Goal: Entertainment & Leisure: Consume media (video, audio)

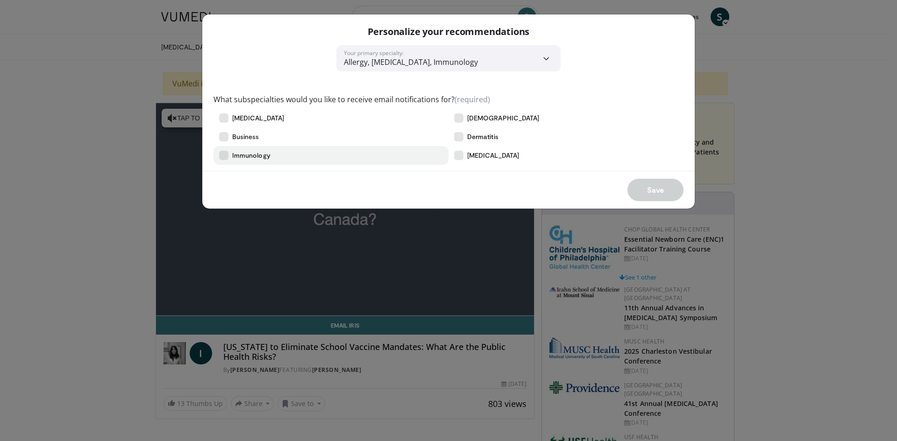
click at [229, 156] on label "Immunology" at bounding box center [330, 155] width 235 height 19
click at [663, 185] on button "Save" at bounding box center [655, 190] width 56 height 22
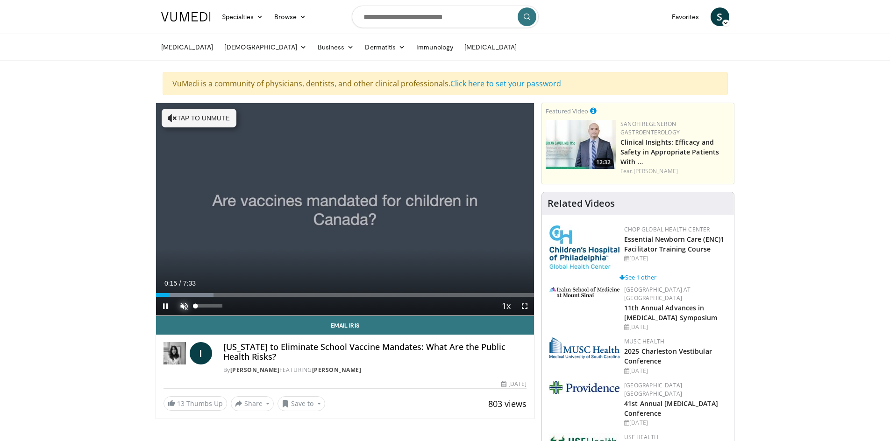
click at [185, 304] on span "Video Player" at bounding box center [184, 306] width 19 height 19
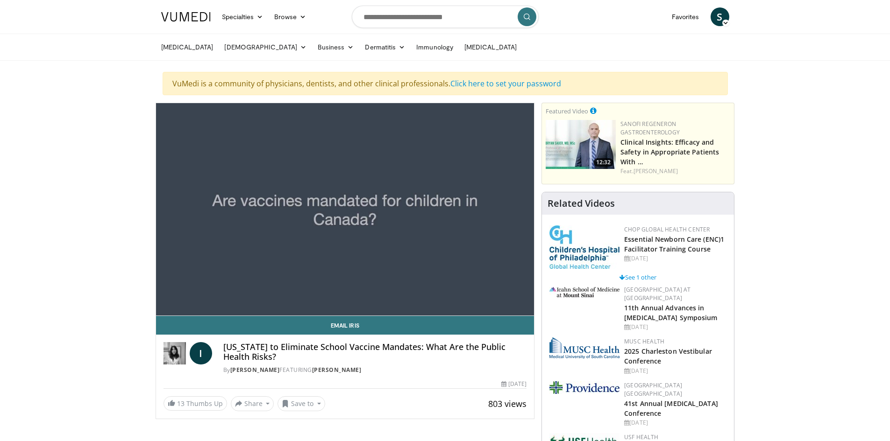
click at [175, 297] on button "Mute" at bounding box center [184, 306] width 19 height 19
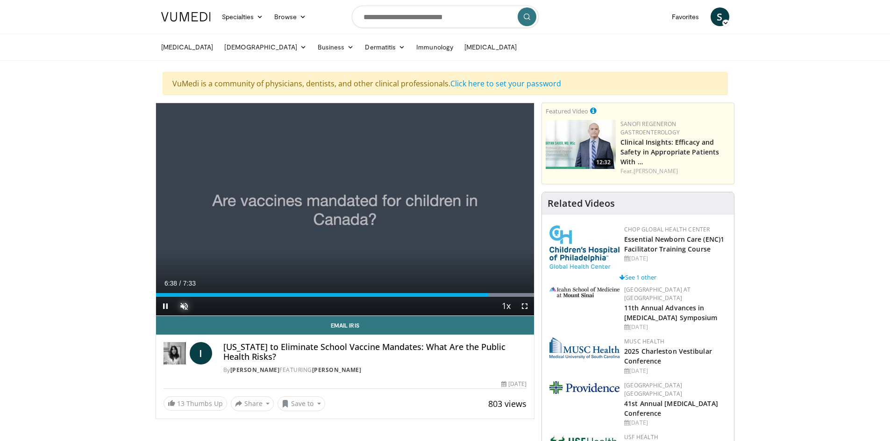
click at [175, 297] on button "Unmute" at bounding box center [184, 306] width 19 height 19
